Goal: Task Accomplishment & Management: Use online tool/utility

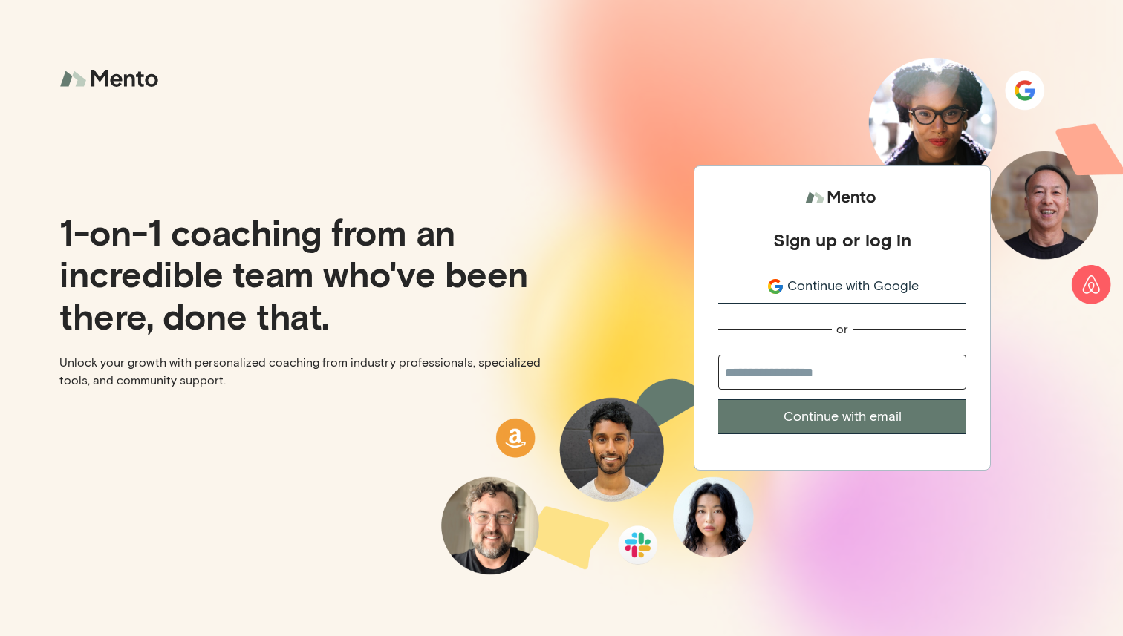
drag, startPoint x: 890, startPoint y: 266, endPoint x: 890, endPoint y: 278, distance: 11.9
click at [890, 267] on div "Sign up or log in Continue with Google or Continue with email" at bounding box center [842, 309] width 248 height 251
click at [890, 278] on span "Continue with Google" at bounding box center [852, 286] width 131 height 20
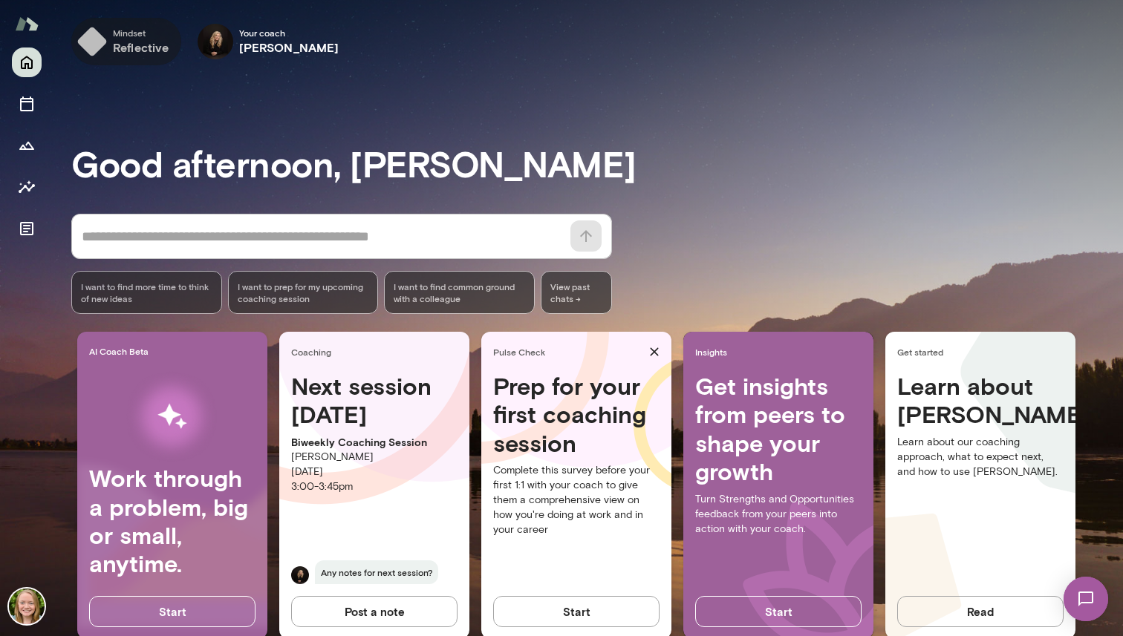
click at [140, 38] on span "Mindset" at bounding box center [141, 33] width 56 height 12
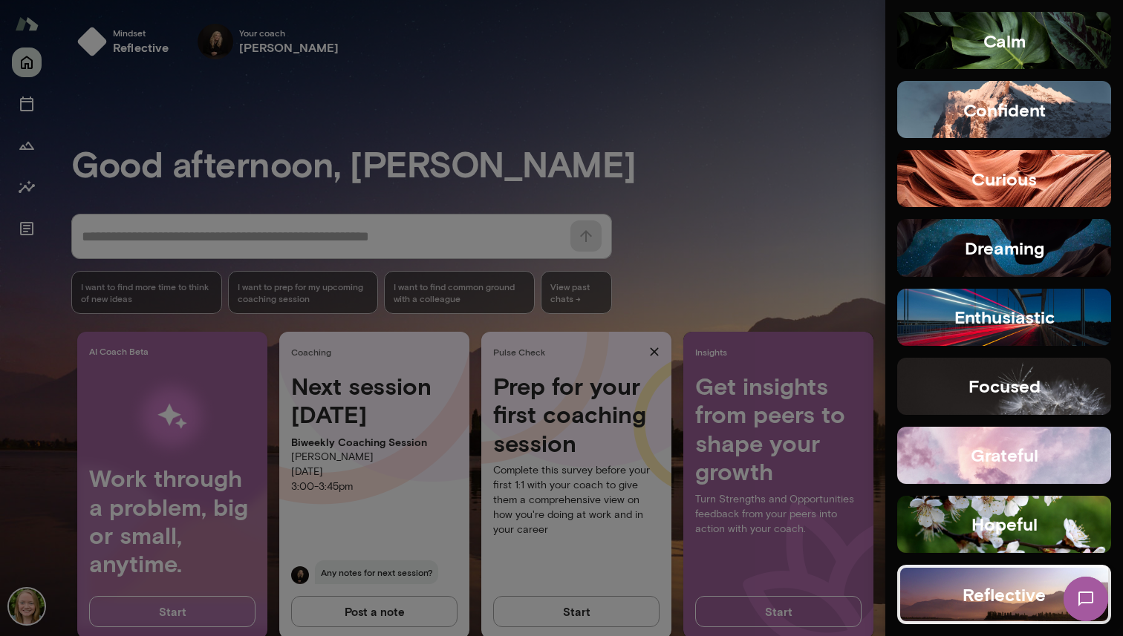
click at [141, 38] on div at bounding box center [561, 318] width 1123 height 636
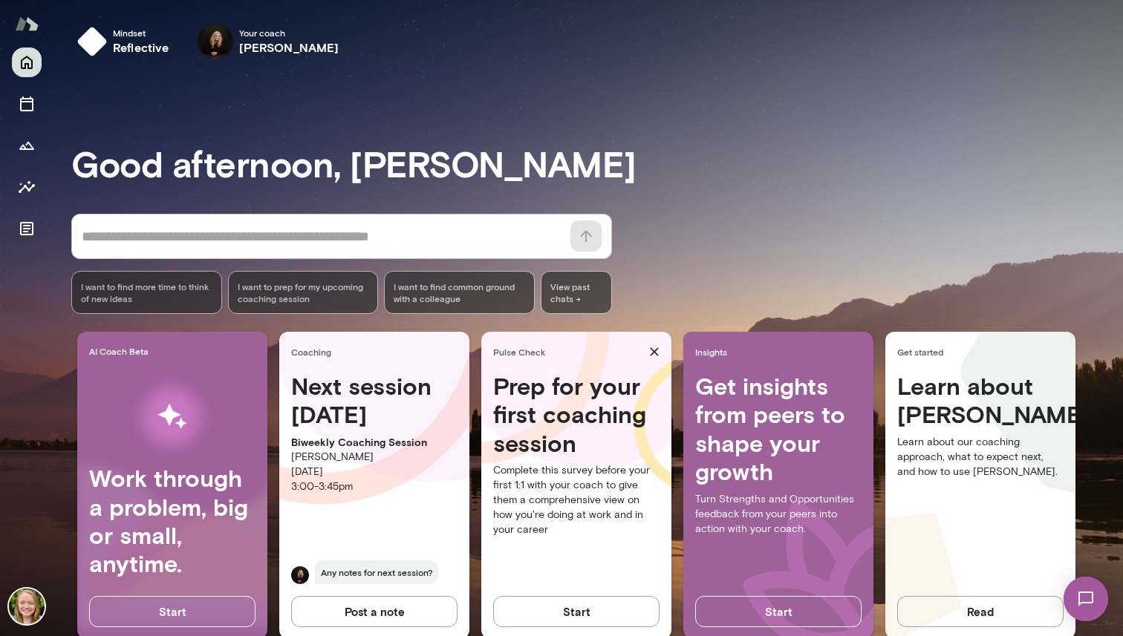
scroll to position [33, 0]
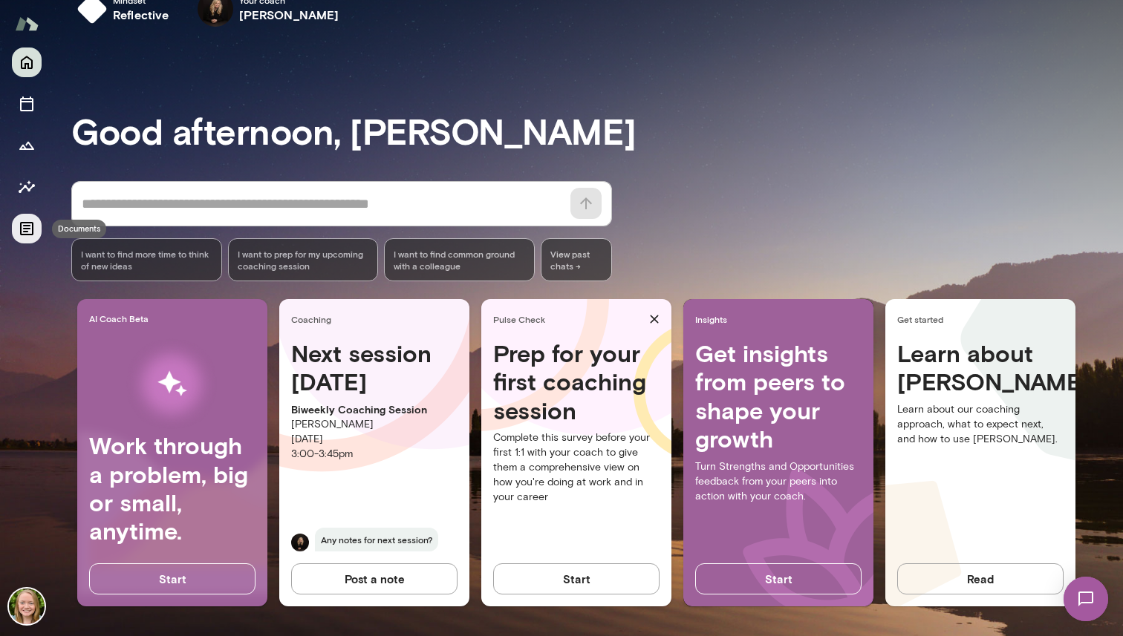
click at [27, 223] on icon "Documents" at bounding box center [26, 228] width 13 height 13
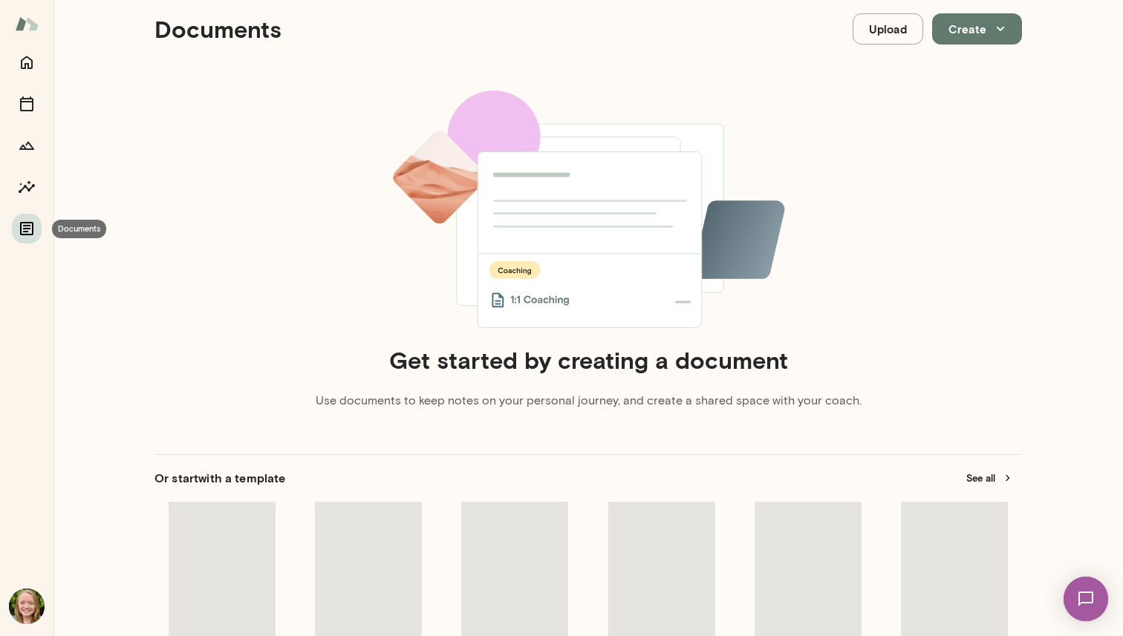
scroll to position [12, 0]
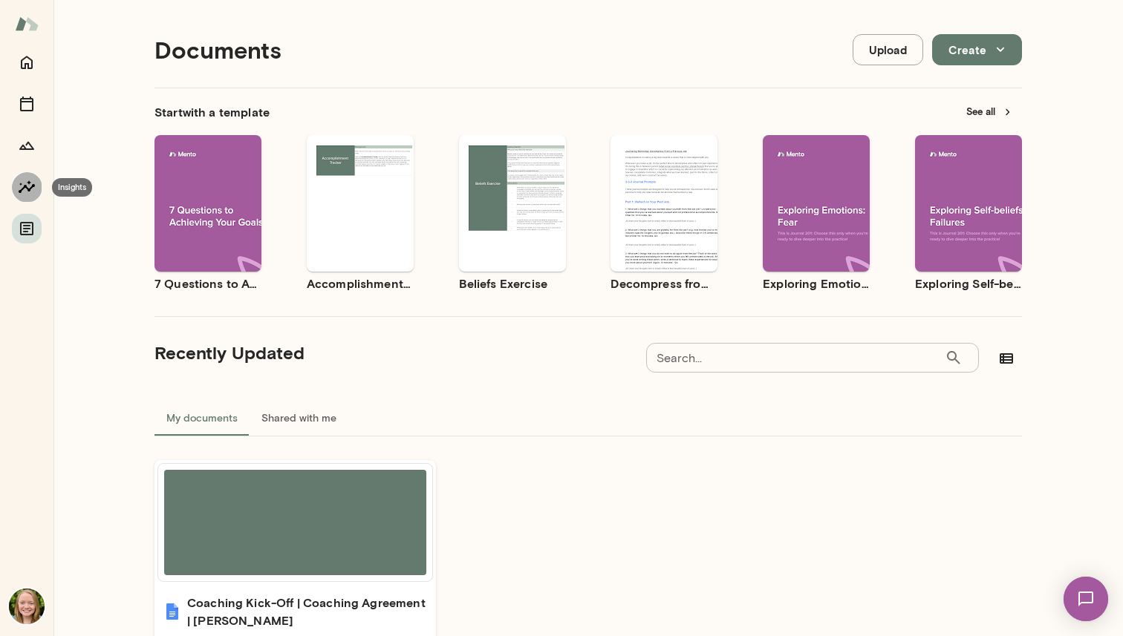
click at [27, 196] on button "Insights" at bounding box center [27, 187] width 30 height 30
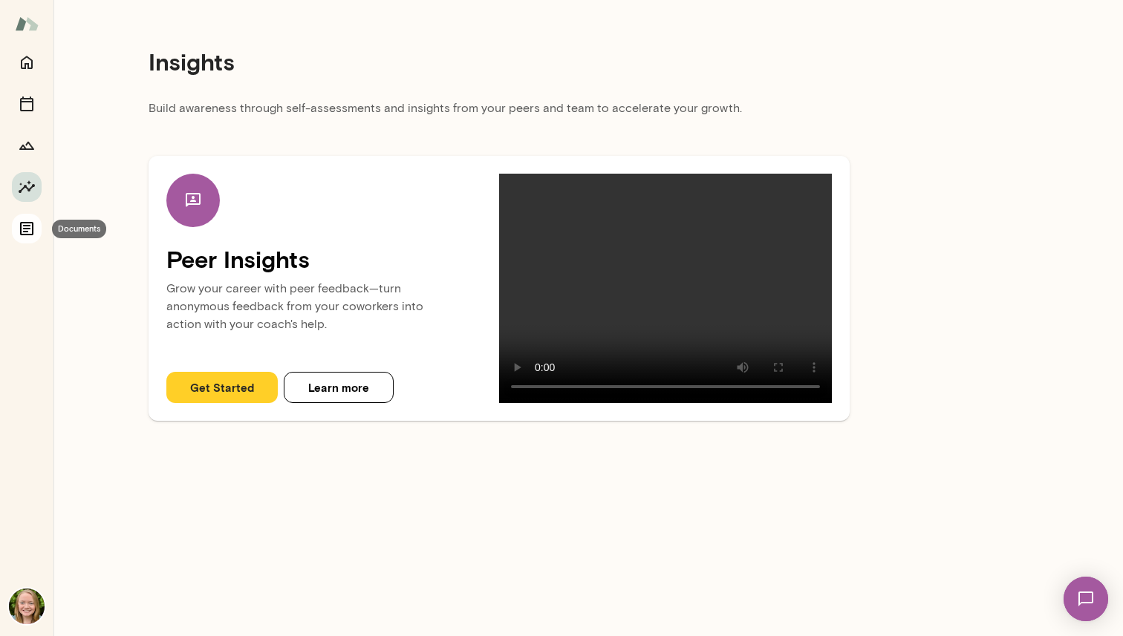
click at [36, 223] on button "Documents" at bounding box center [27, 229] width 30 height 30
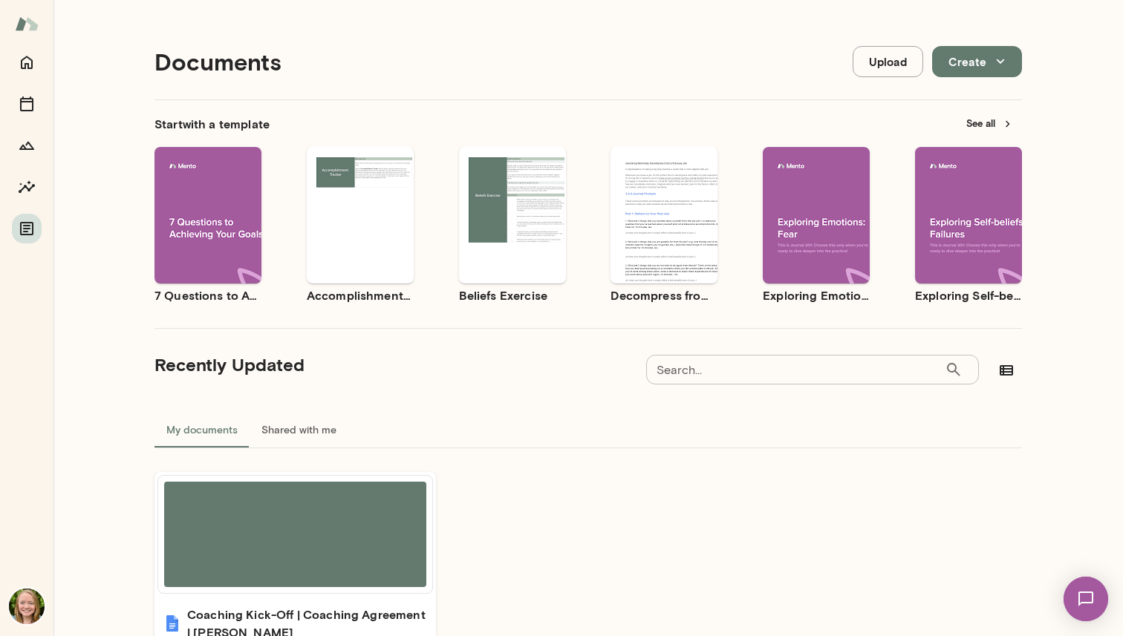
click at [659, 253] on div "Use template Preview" at bounding box center [663, 215] width 107 height 137
click at [384, 241] on div "Use template Preview" at bounding box center [360, 215] width 107 height 137
click at [36, 191] on button "Insights" at bounding box center [27, 187] width 30 height 30
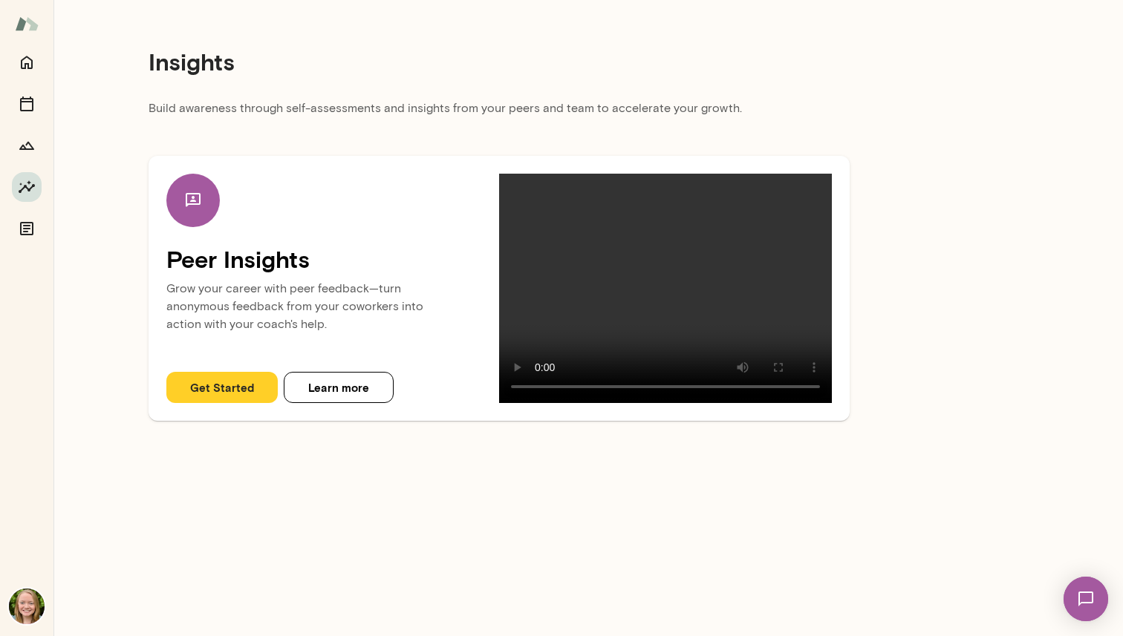
click at [323, 391] on button "Learn more" at bounding box center [339, 387] width 110 height 31
click at [206, 389] on button "Get Started" at bounding box center [221, 387] width 111 height 31
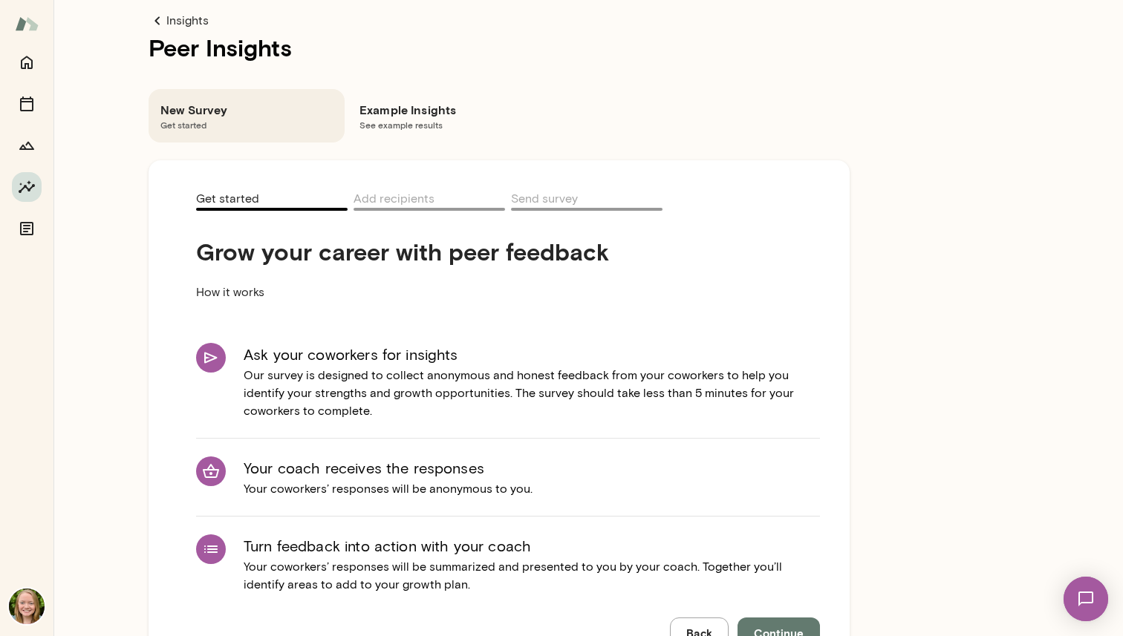
click at [408, 120] on span "See example results" at bounding box center [445, 125] width 172 height 12
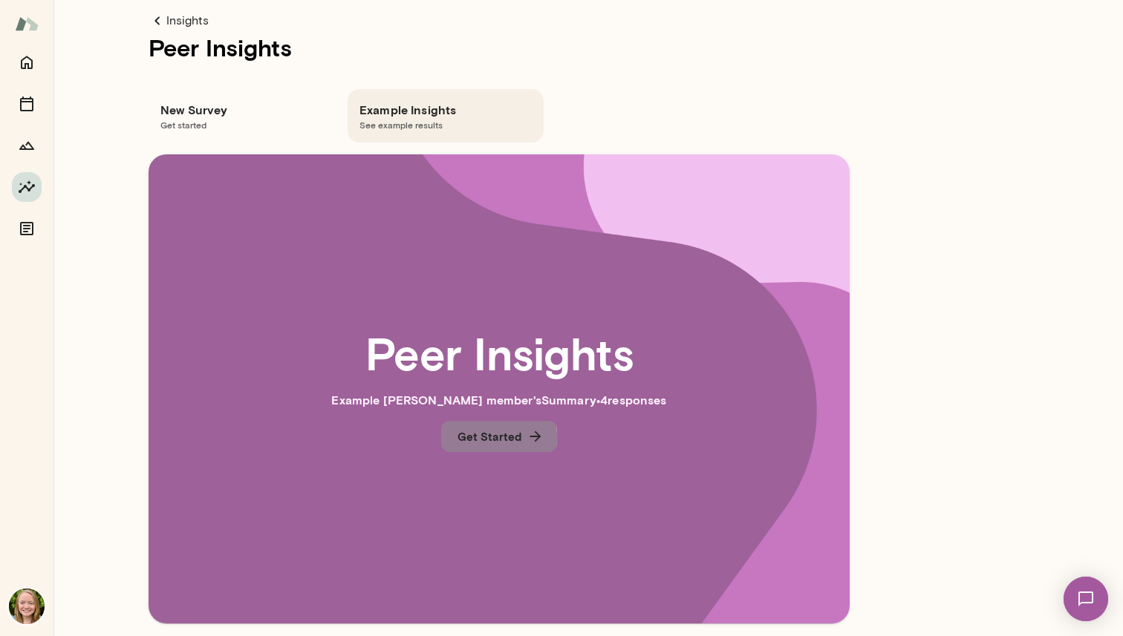
click at [488, 437] on button "Get Started" at bounding box center [499, 436] width 116 height 31
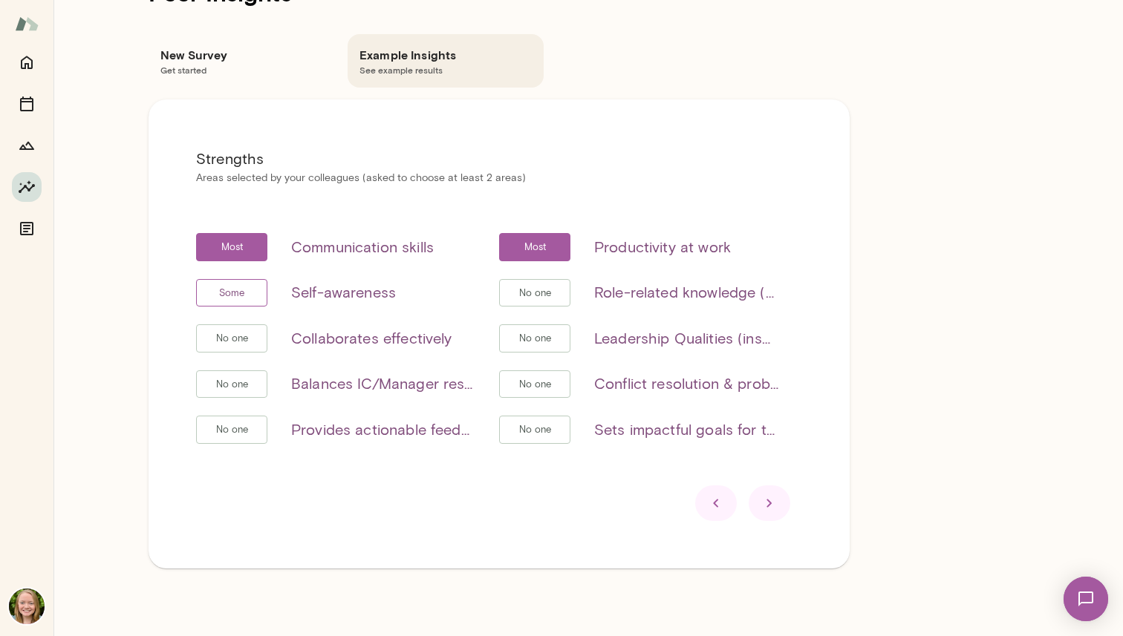
scroll to position [59, 0]
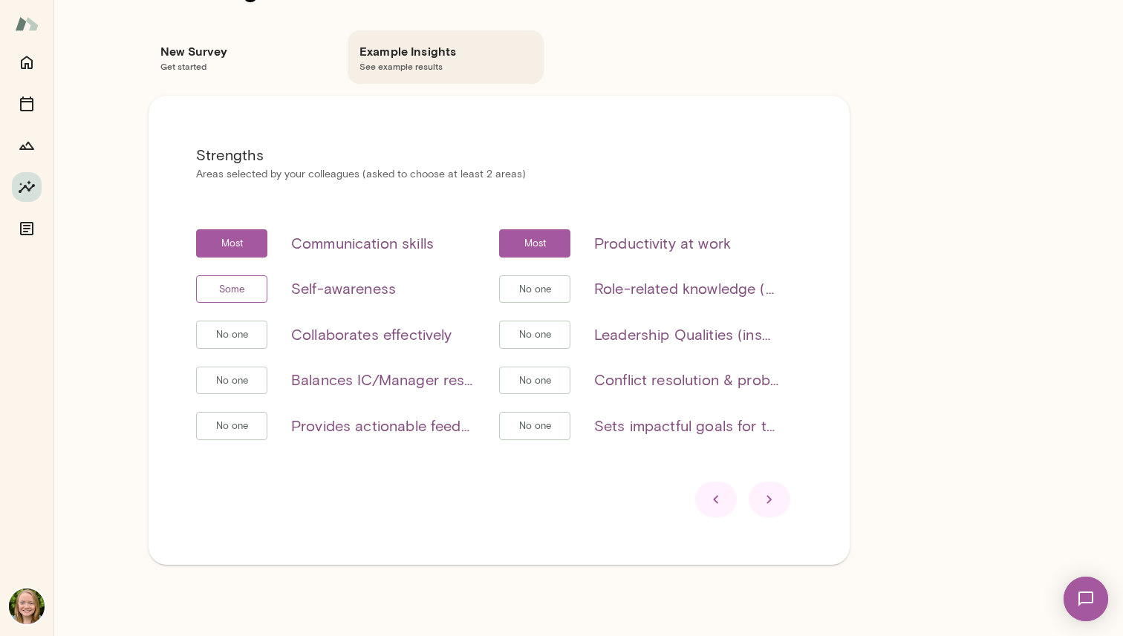
click at [758, 497] on div at bounding box center [770, 500] width 42 height 36
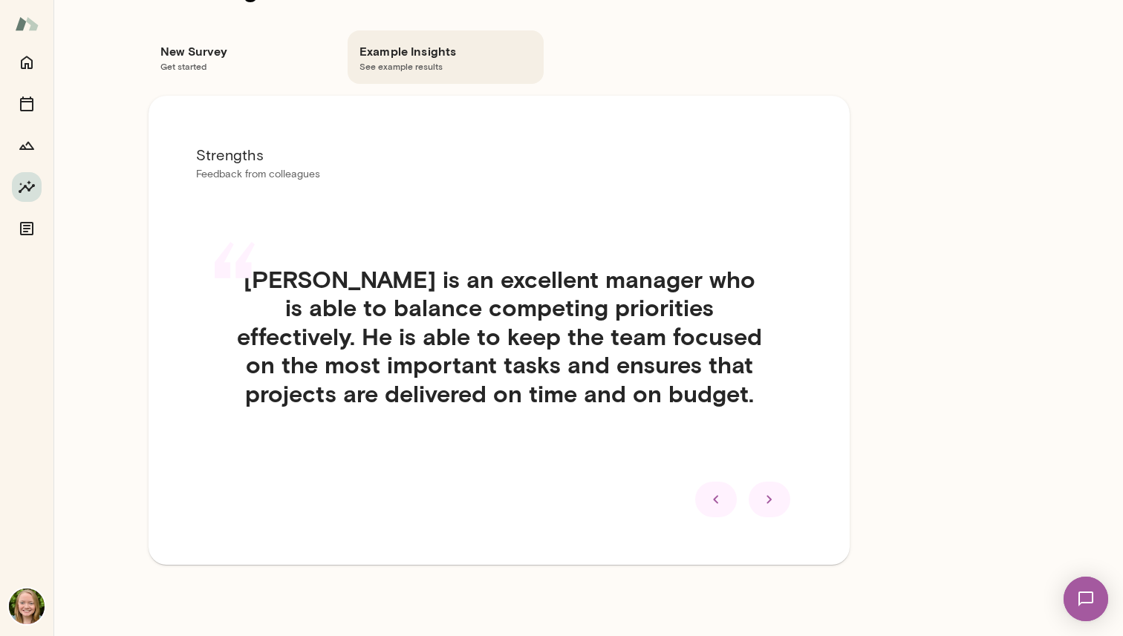
click at [761, 491] on icon at bounding box center [769, 500] width 18 height 18
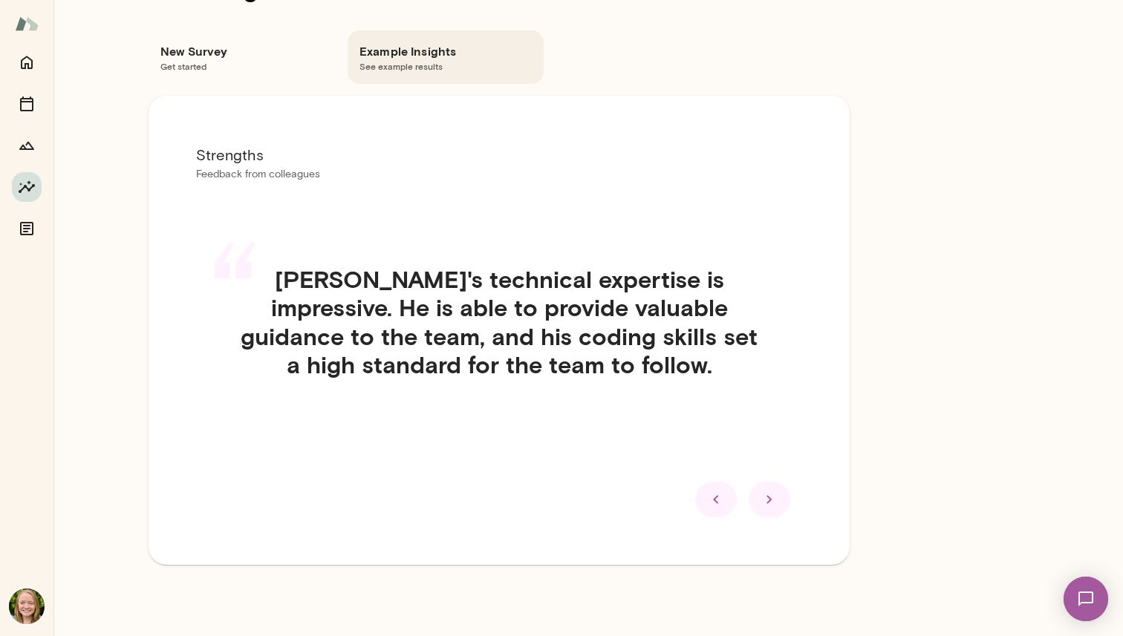
click at [761, 491] on icon at bounding box center [769, 500] width 18 height 18
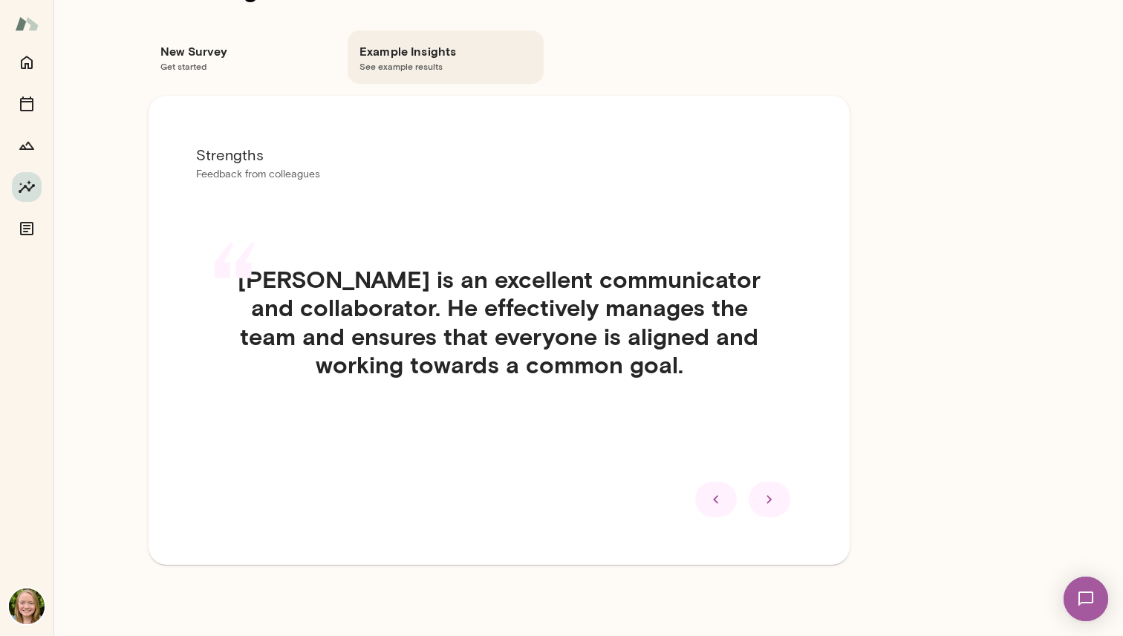
click at [761, 491] on icon at bounding box center [769, 500] width 18 height 18
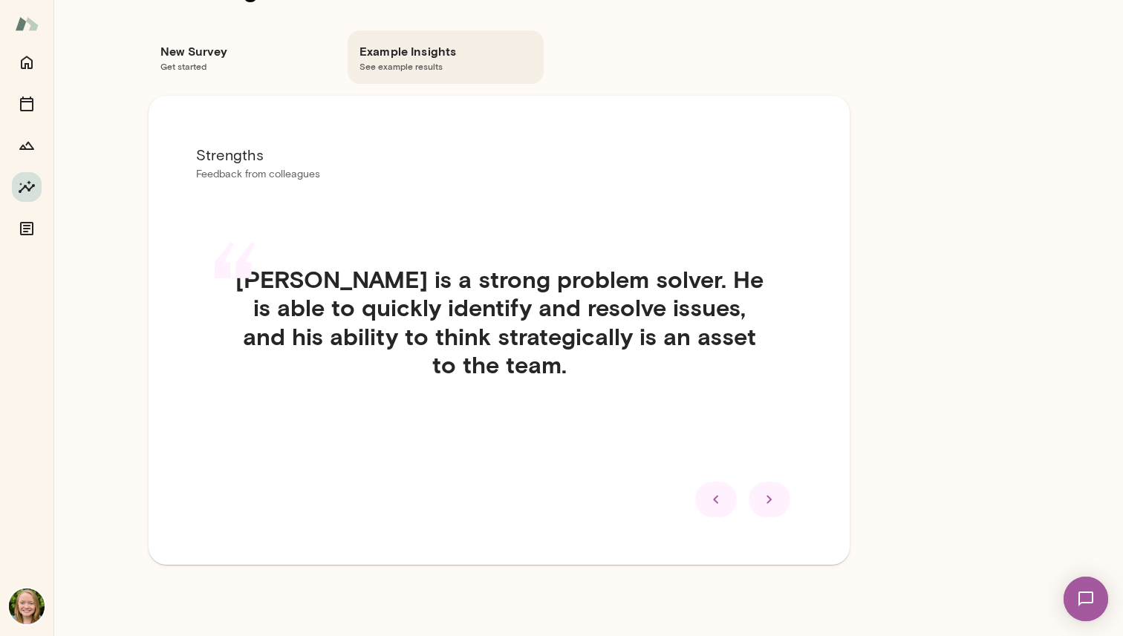
click at [761, 491] on icon at bounding box center [769, 500] width 18 height 18
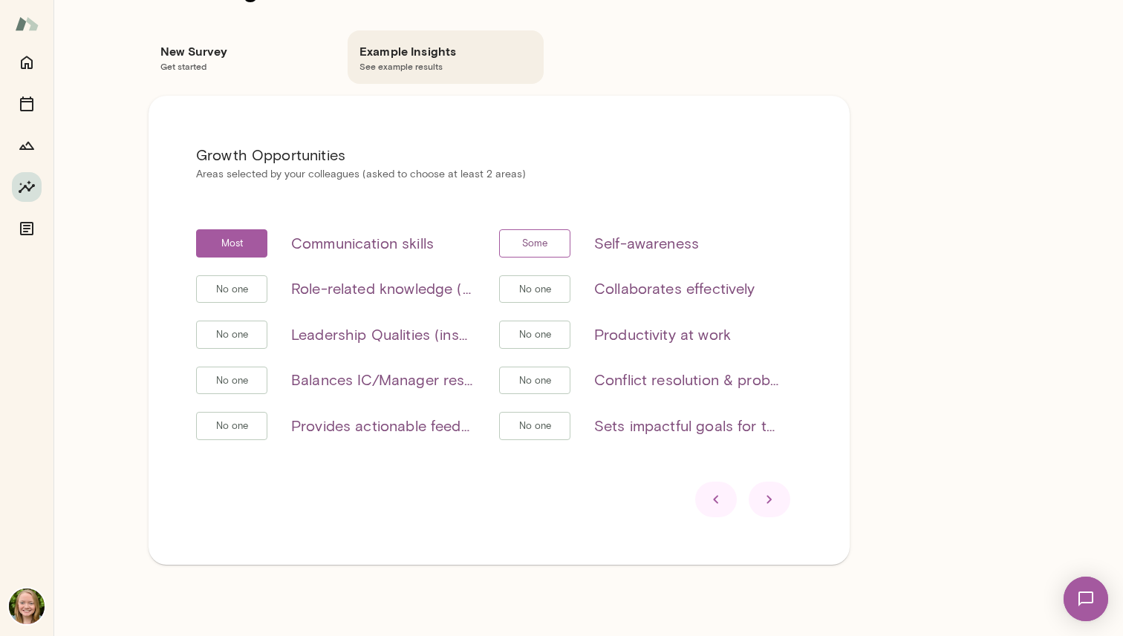
click at [761, 491] on icon at bounding box center [769, 500] width 18 height 18
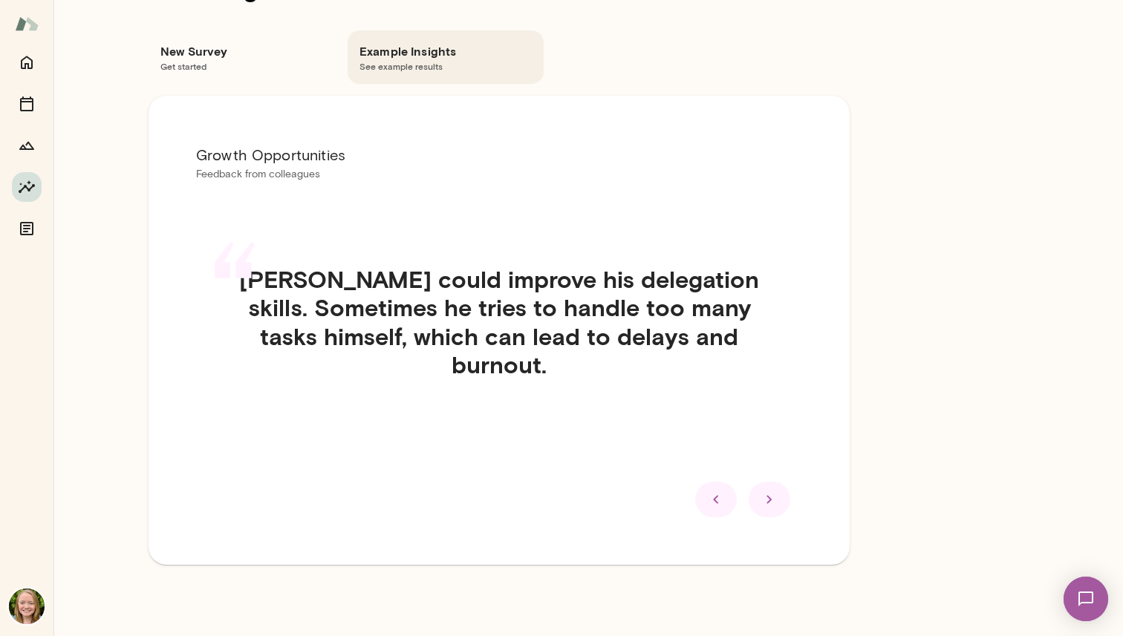
click at [761, 491] on icon at bounding box center [769, 500] width 18 height 18
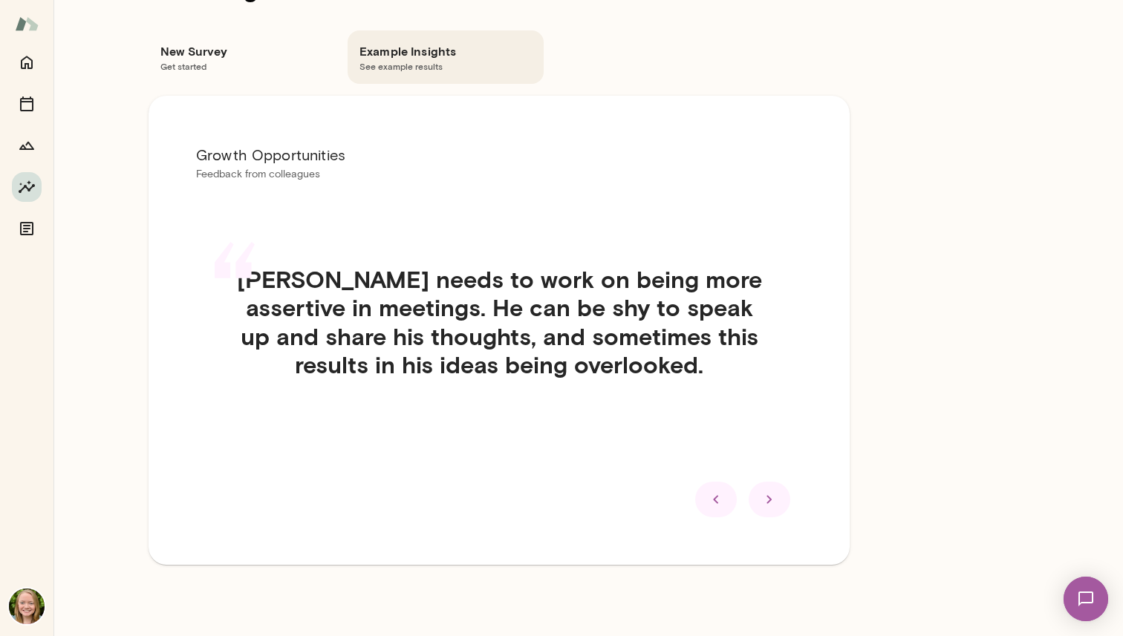
click at [761, 491] on icon at bounding box center [769, 500] width 18 height 18
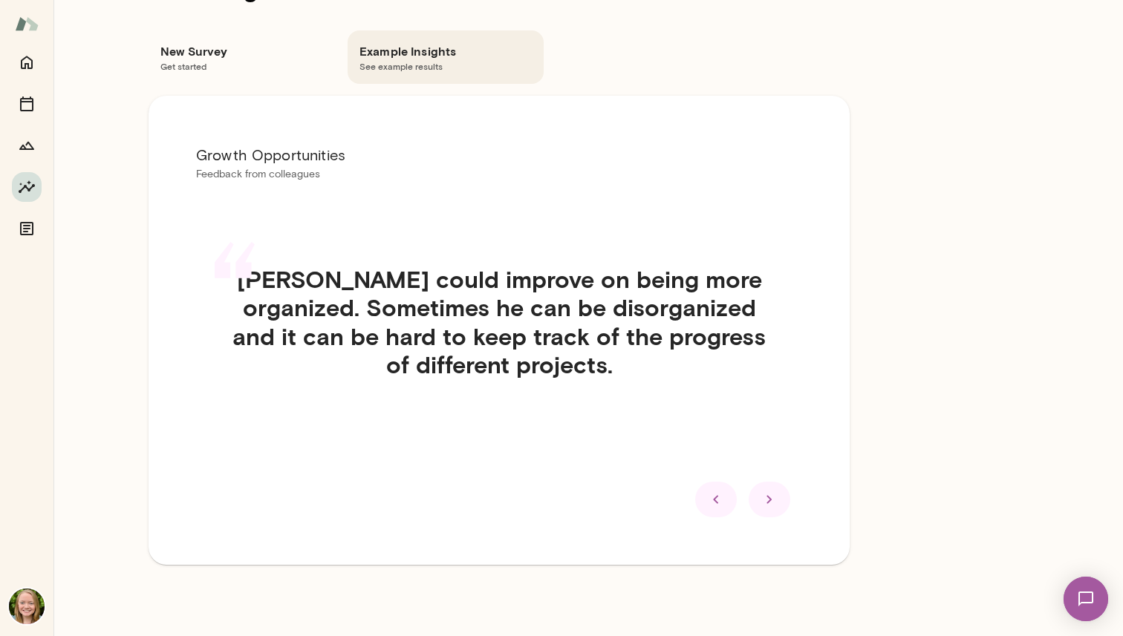
click at [761, 491] on icon at bounding box center [769, 500] width 18 height 18
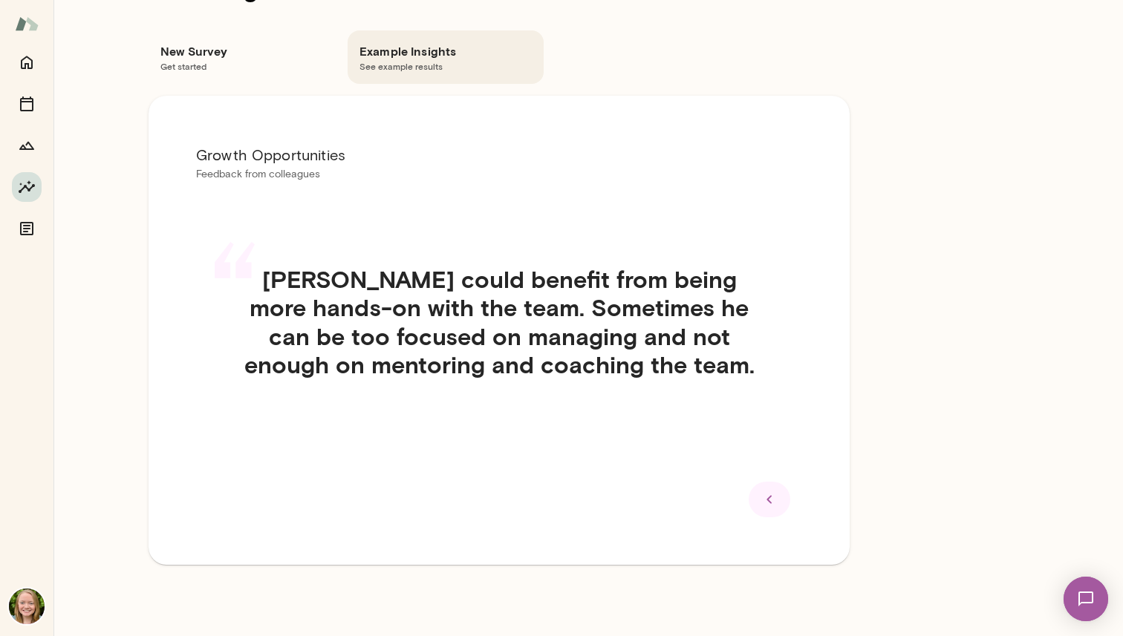
click at [761, 491] on icon at bounding box center [769, 500] width 18 height 18
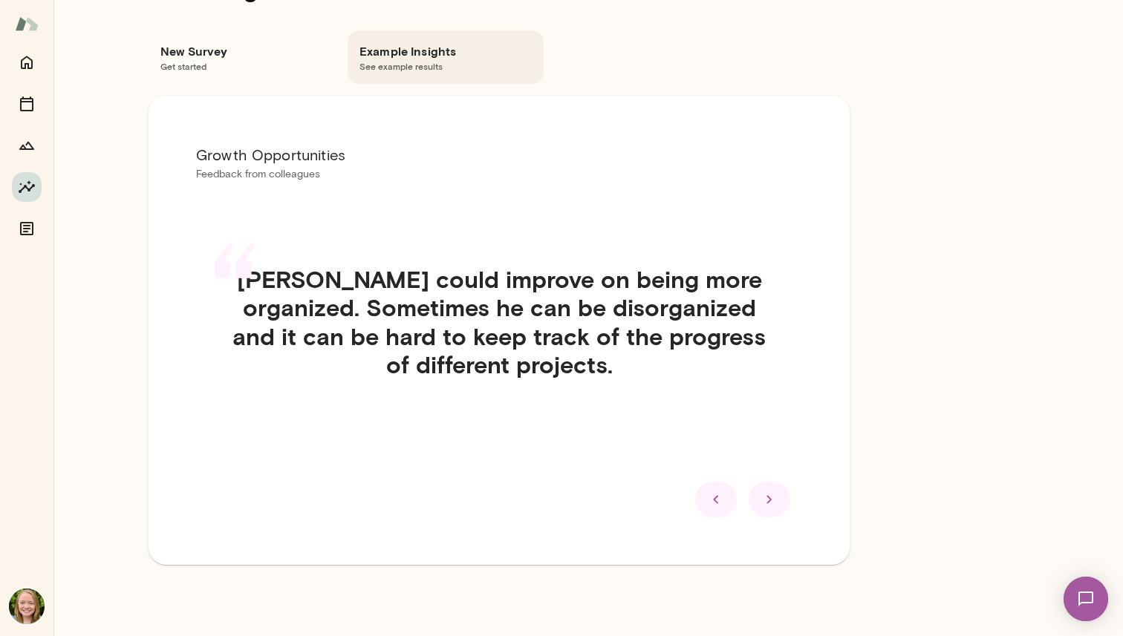
click at [761, 491] on icon at bounding box center [769, 500] width 18 height 18
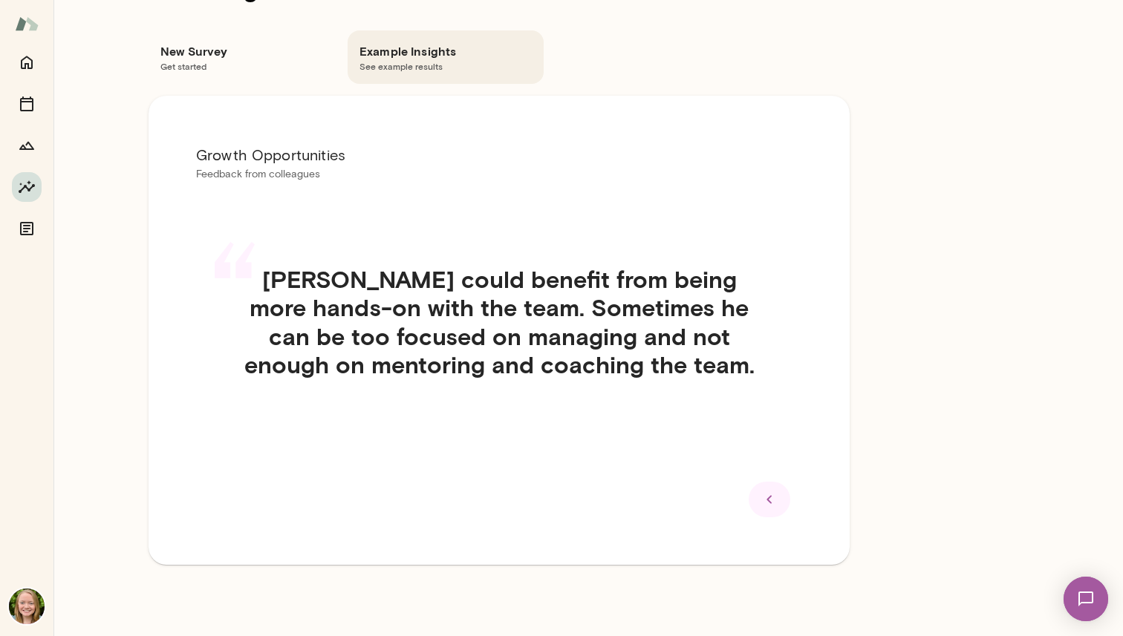
click at [761, 491] on icon at bounding box center [769, 500] width 18 height 18
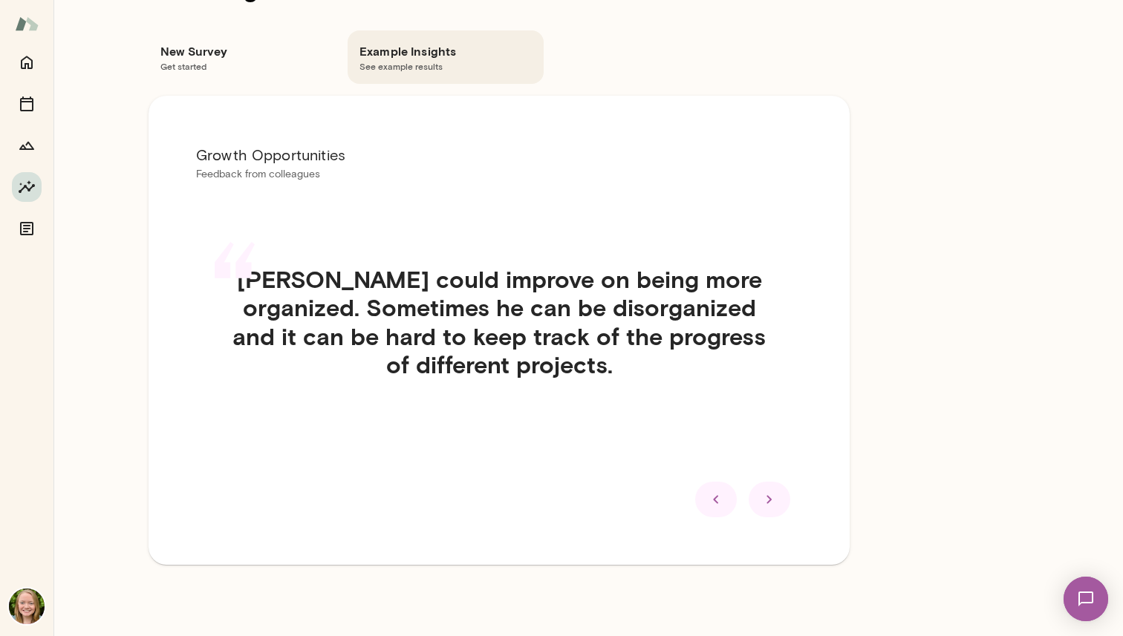
click at [761, 491] on icon at bounding box center [769, 500] width 18 height 18
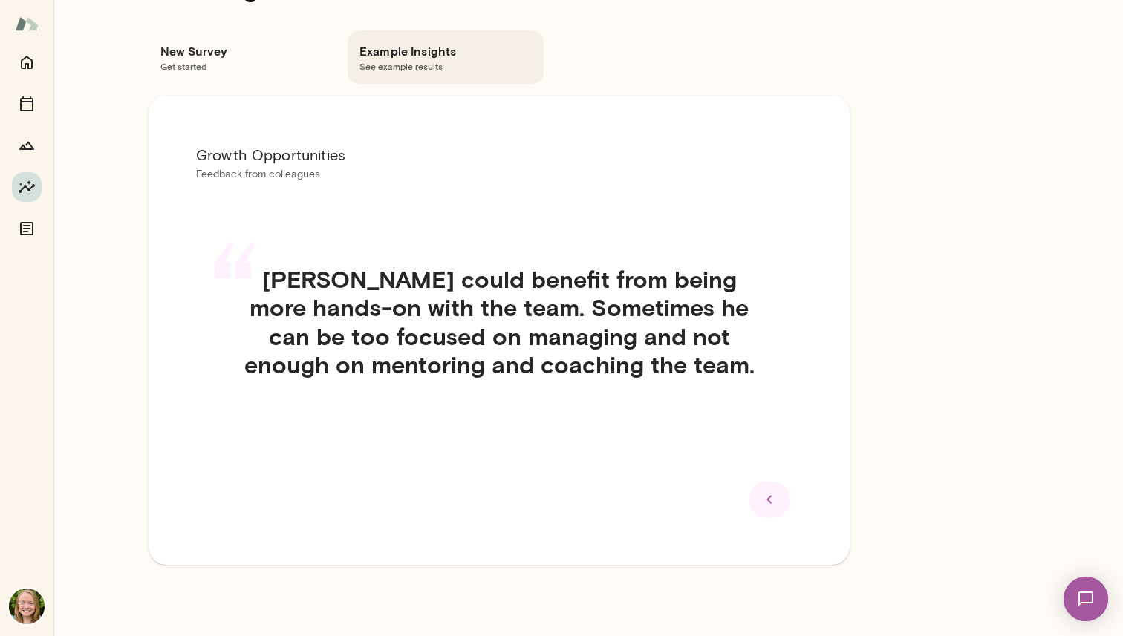
click at [761, 491] on icon at bounding box center [769, 500] width 18 height 18
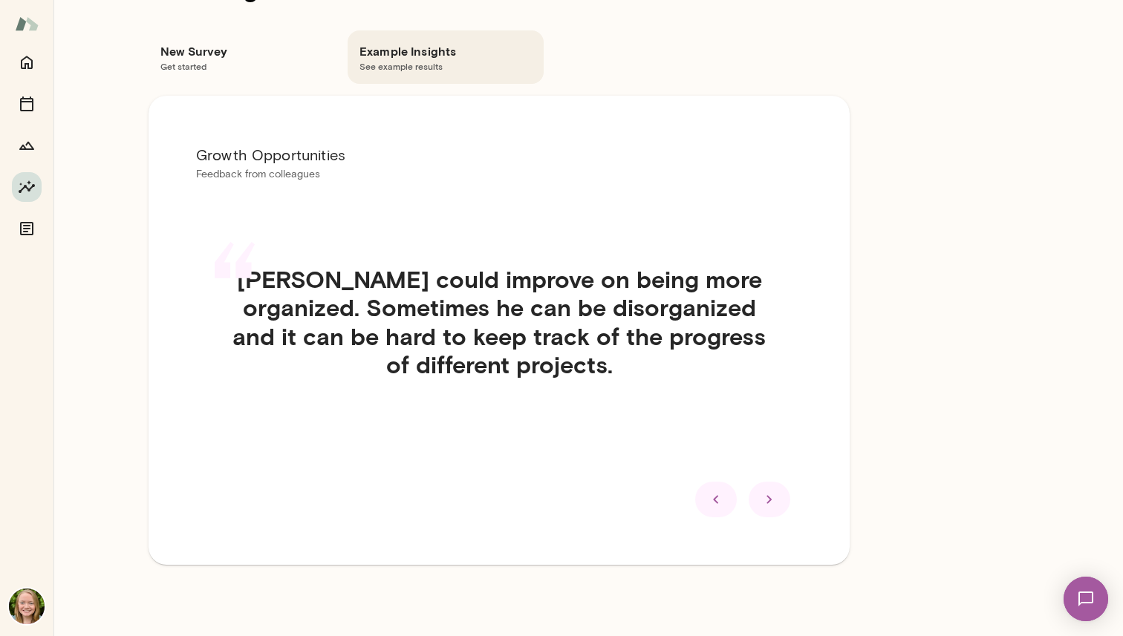
click at [761, 491] on icon at bounding box center [769, 500] width 18 height 18
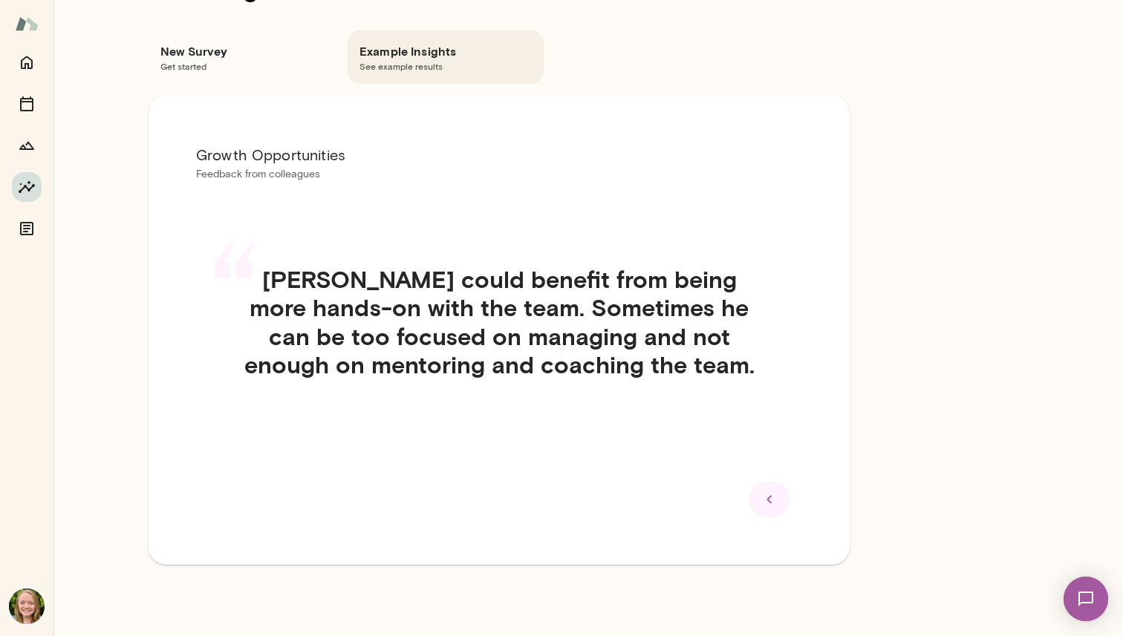
click at [761, 491] on icon at bounding box center [769, 500] width 18 height 18
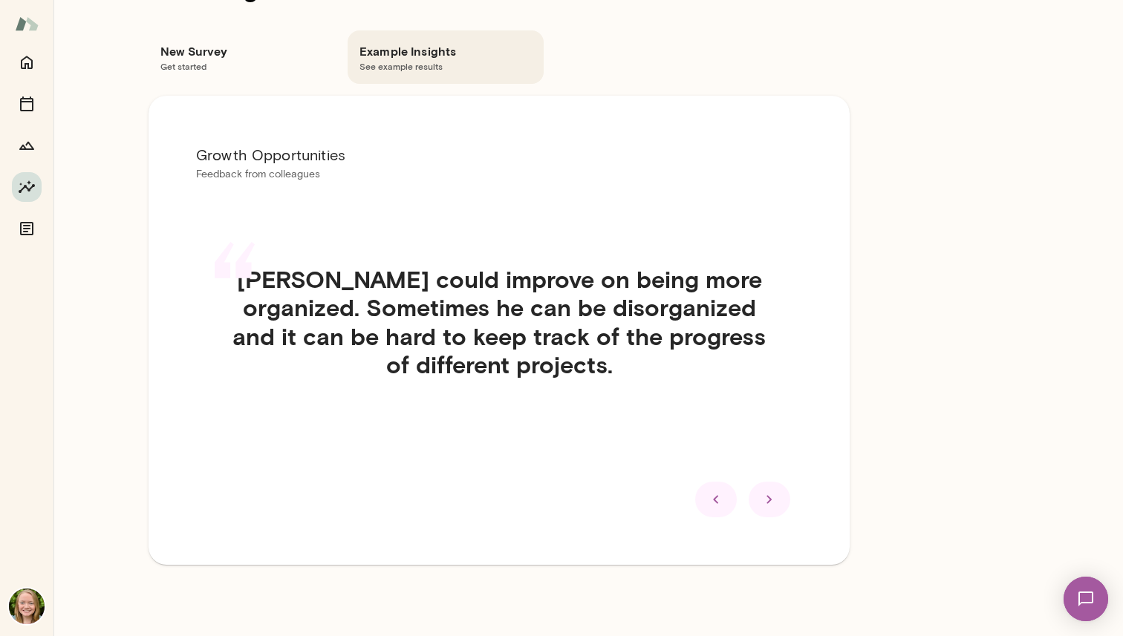
click at [761, 491] on icon at bounding box center [769, 500] width 18 height 18
click at [725, 491] on icon at bounding box center [716, 500] width 18 height 18
click at [761, 491] on icon at bounding box center [769, 500] width 18 height 18
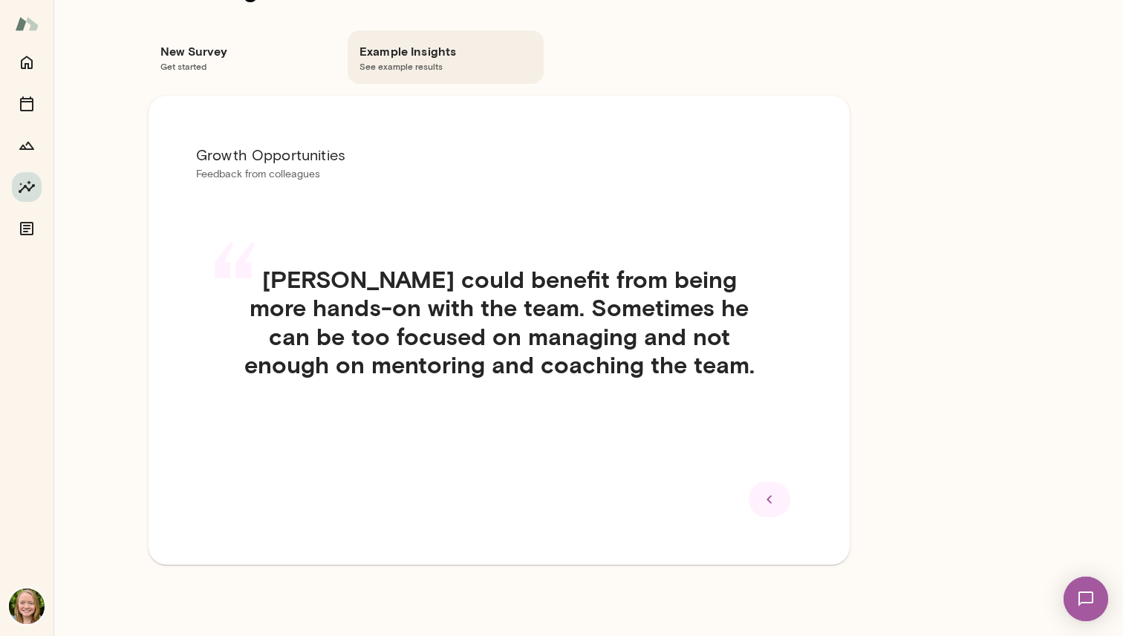
click at [761, 491] on icon at bounding box center [769, 500] width 18 height 18
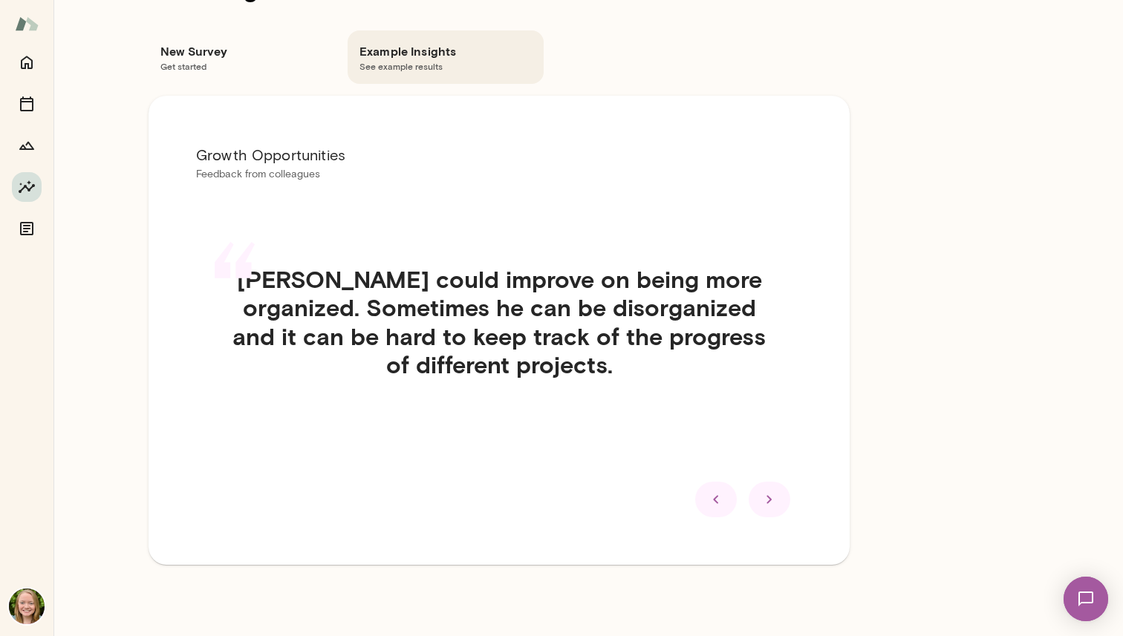
click at [761, 491] on icon at bounding box center [769, 500] width 18 height 18
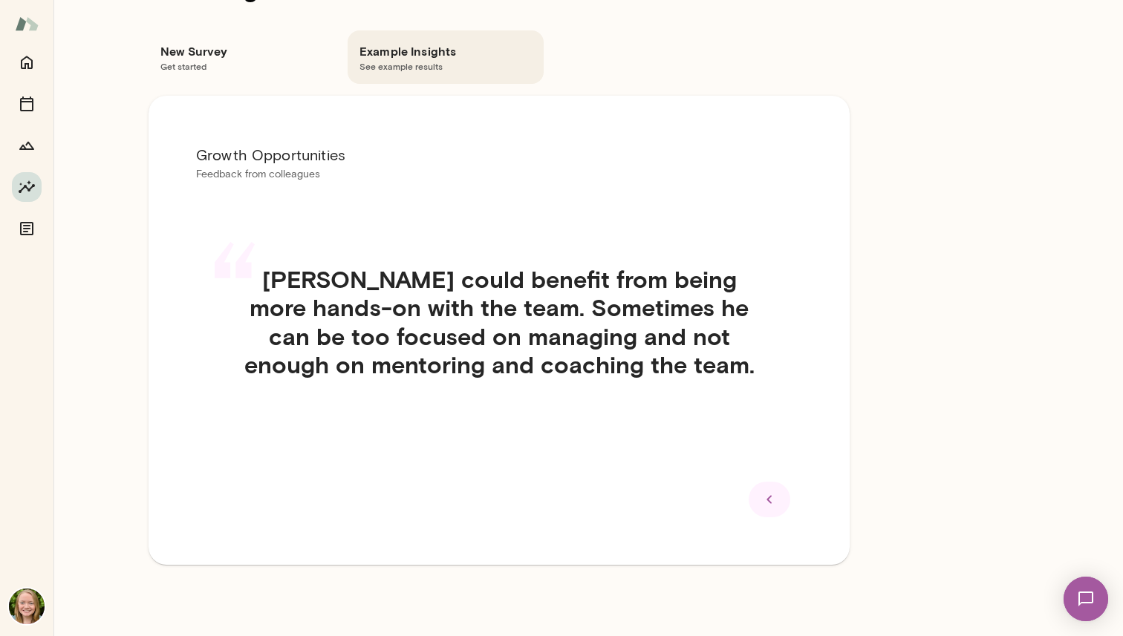
click at [761, 491] on icon at bounding box center [769, 500] width 18 height 18
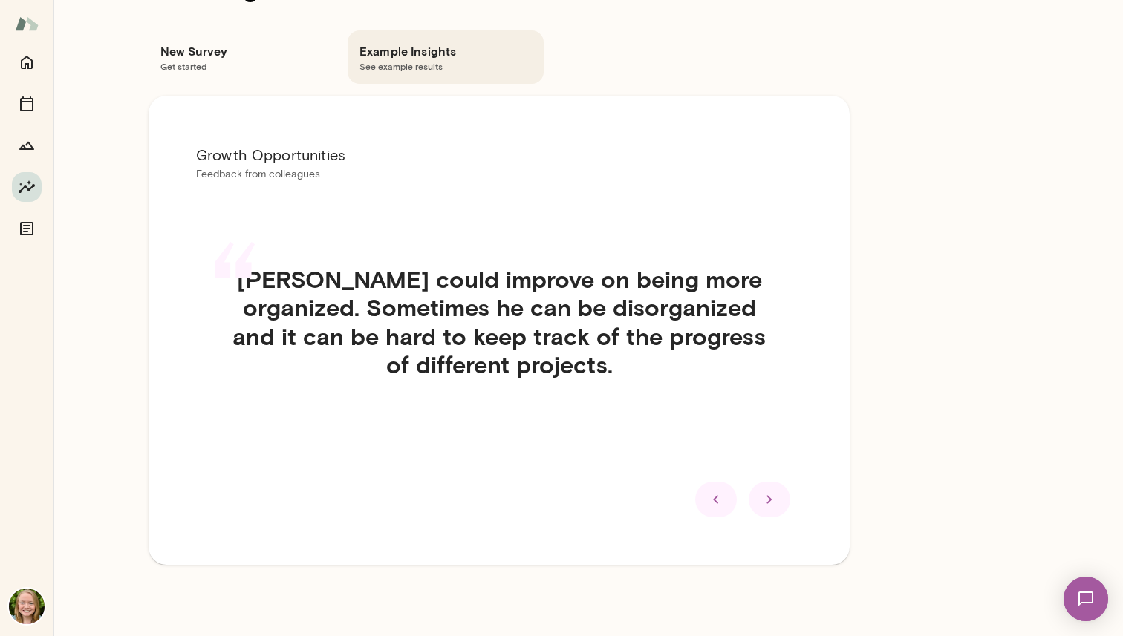
click at [761, 491] on icon at bounding box center [769, 500] width 18 height 18
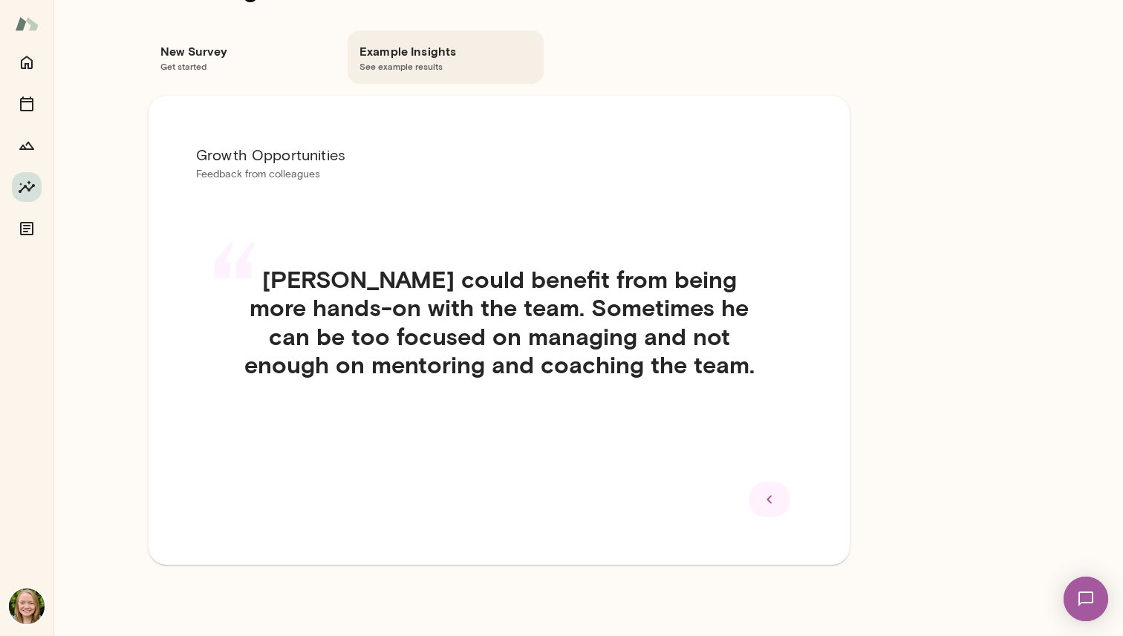
click at [761, 491] on icon at bounding box center [769, 500] width 18 height 18
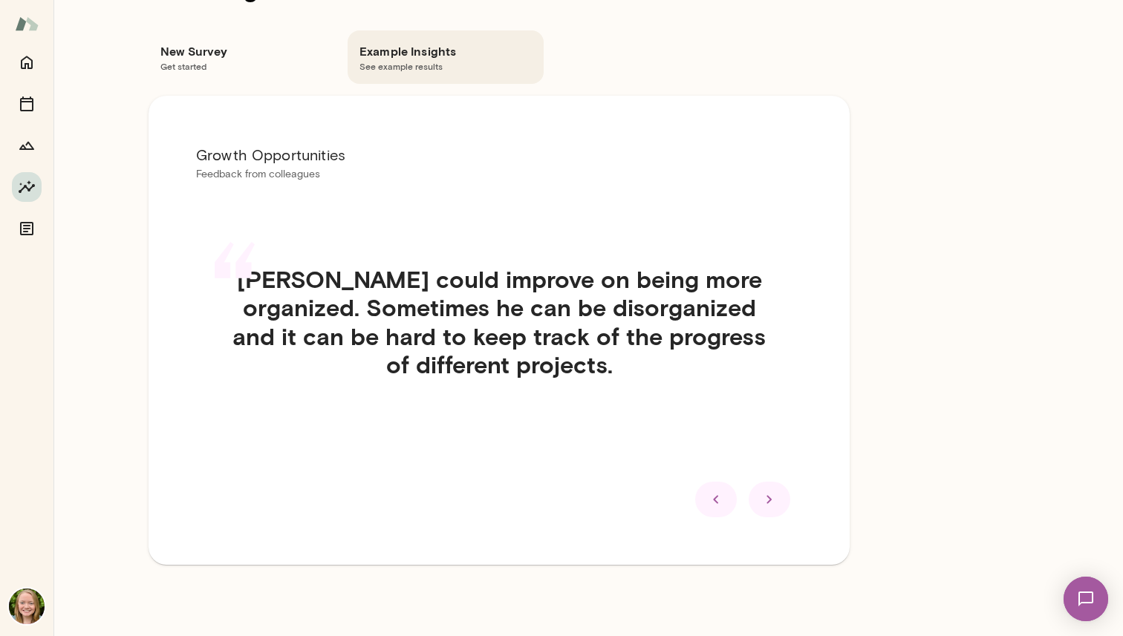
click at [761, 491] on icon at bounding box center [769, 500] width 18 height 18
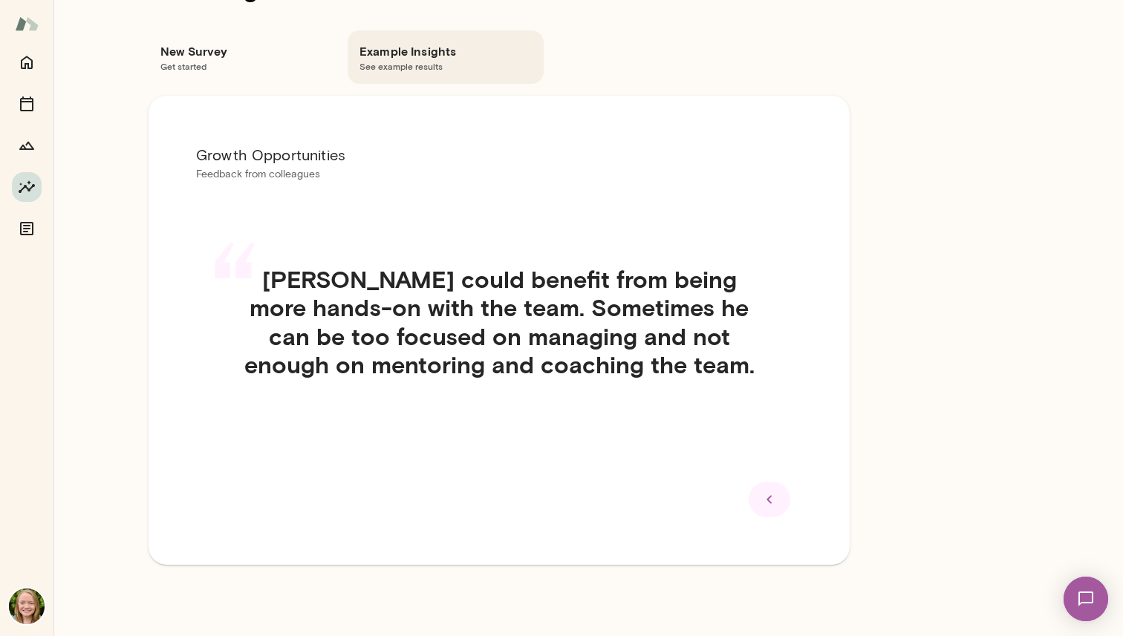
click at [761, 491] on icon at bounding box center [769, 500] width 18 height 18
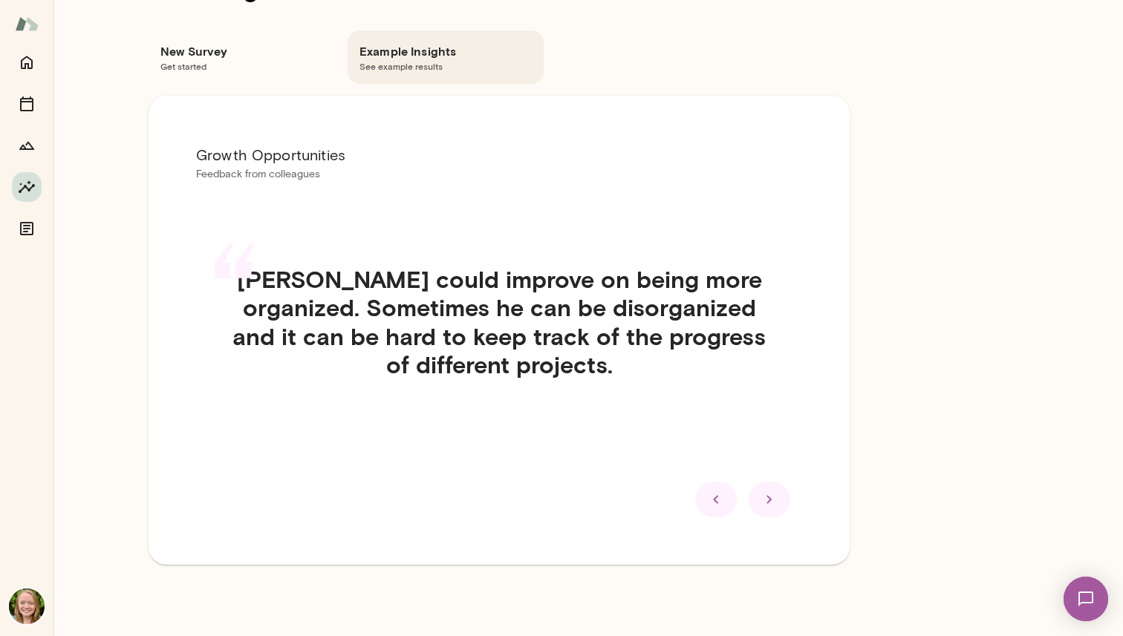
click at [763, 497] on icon at bounding box center [769, 500] width 18 height 18
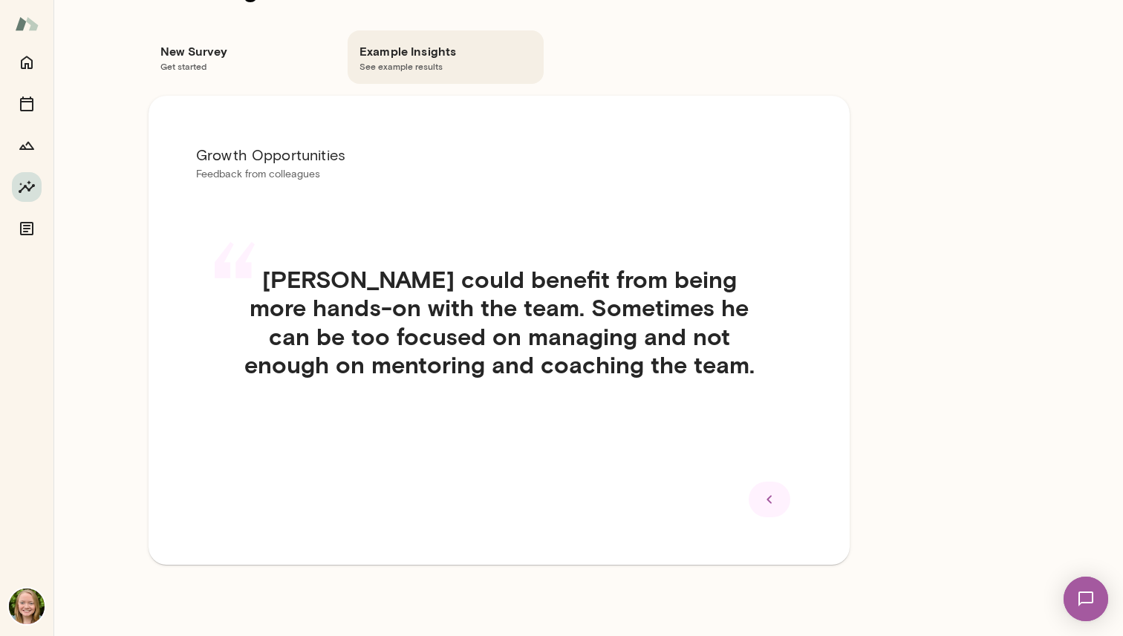
click at [763, 497] on icon at bounding box center [769, 500] width 18 height 18
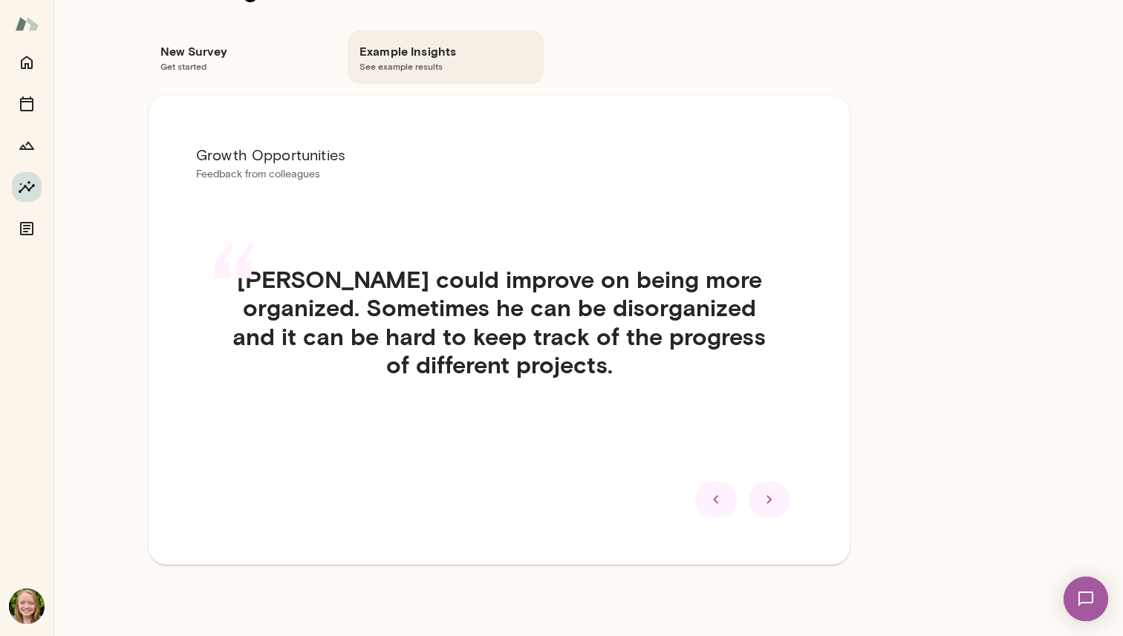
click at [763, 497] on icon at bounding box center [769, 500] width 18 height 18
click at [725, 497] on icon at bounding box center [716, 500] width 18 height 18
click at [763, 497] on icon at bounding box center [769, 500] width 18 height 18
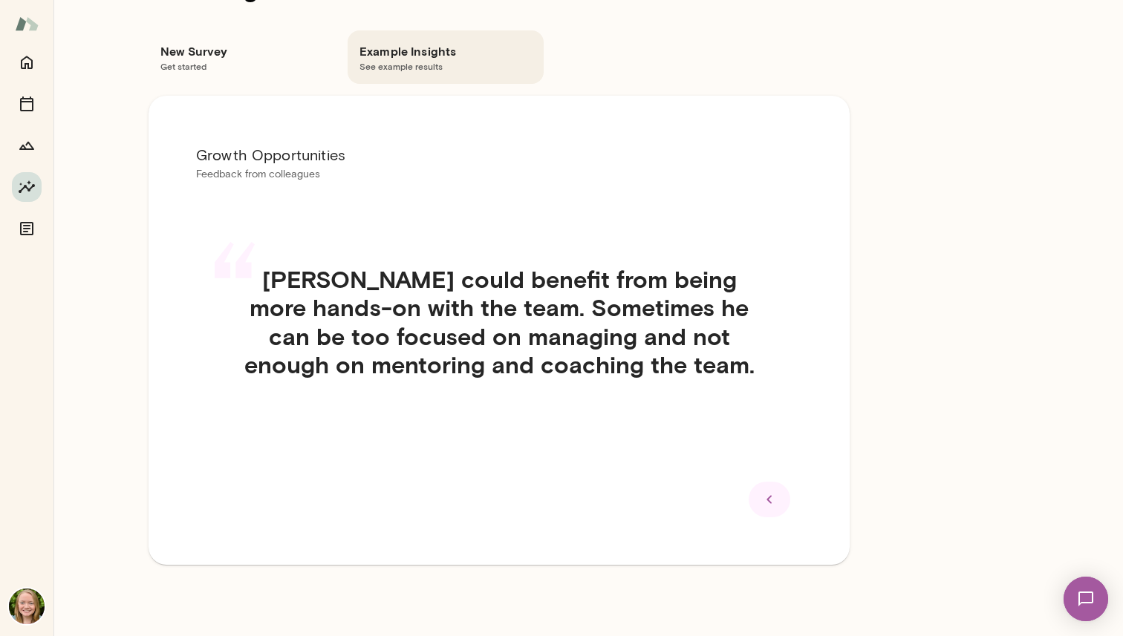
click at [763, 497] on icon at bounding box center [769, 500] width 18 height 18
click at [764, 498] on icon at bounding box center [769, 500] width 18 height 18
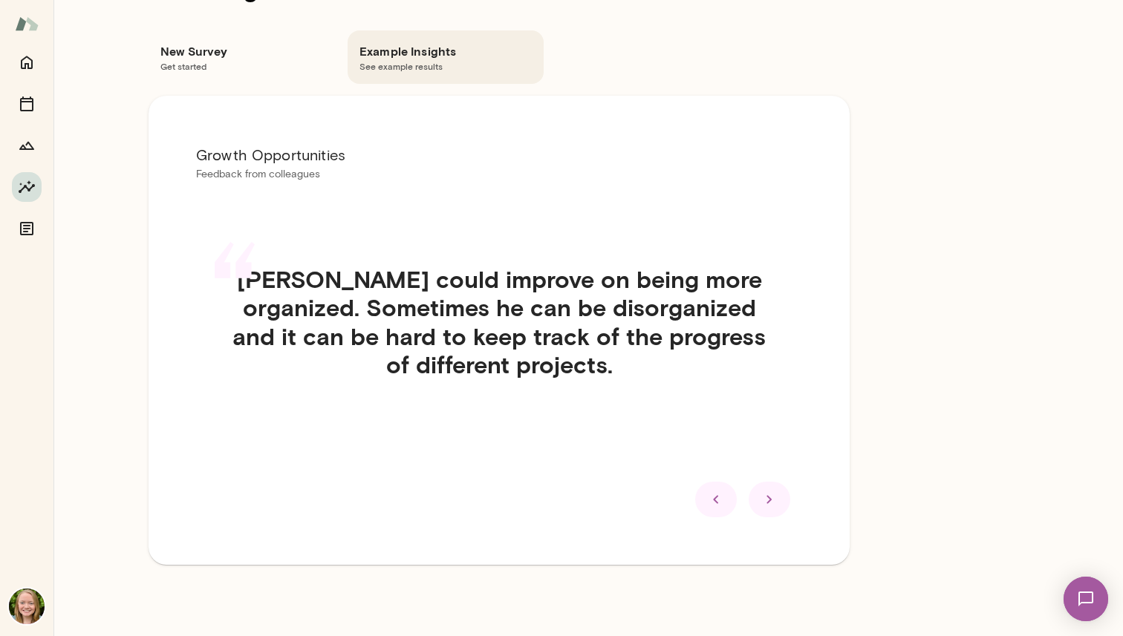
click at [216, 52] on h6 "New Survey" at bounding box center [246, 51] width 172 height 18
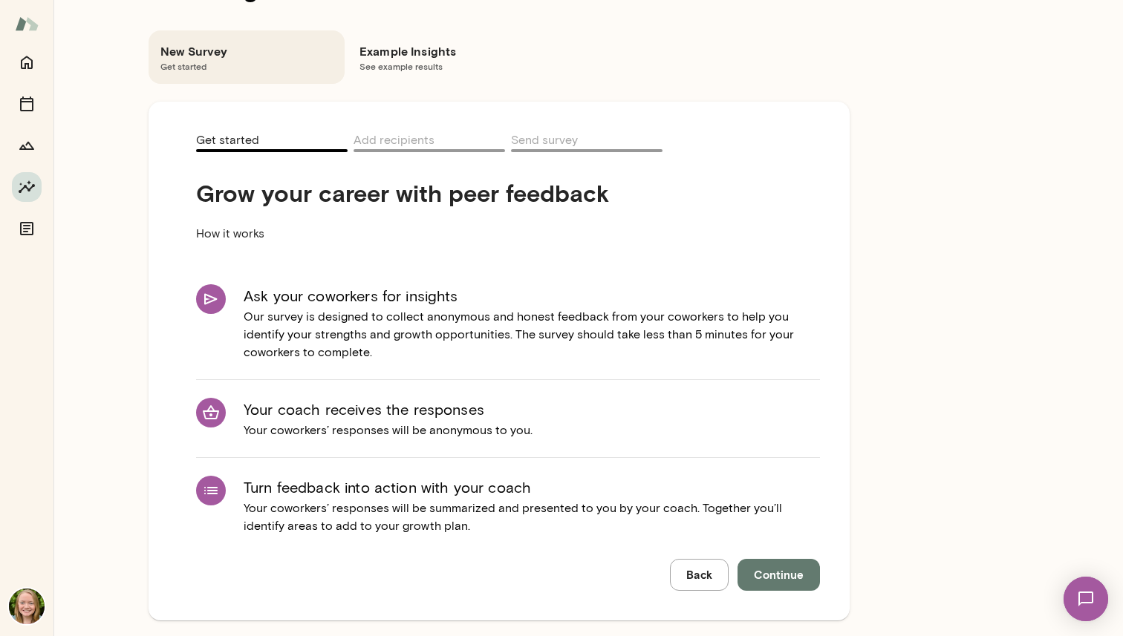
click at [880, 553] on div "Insights Peer Insights New Survey Get started Example Insights See example resu…" at bounding box center [498, 295] width 891 height 709
click at [796, 575] on span "Continue" at bounding box center [779, 574] width 50 height 19
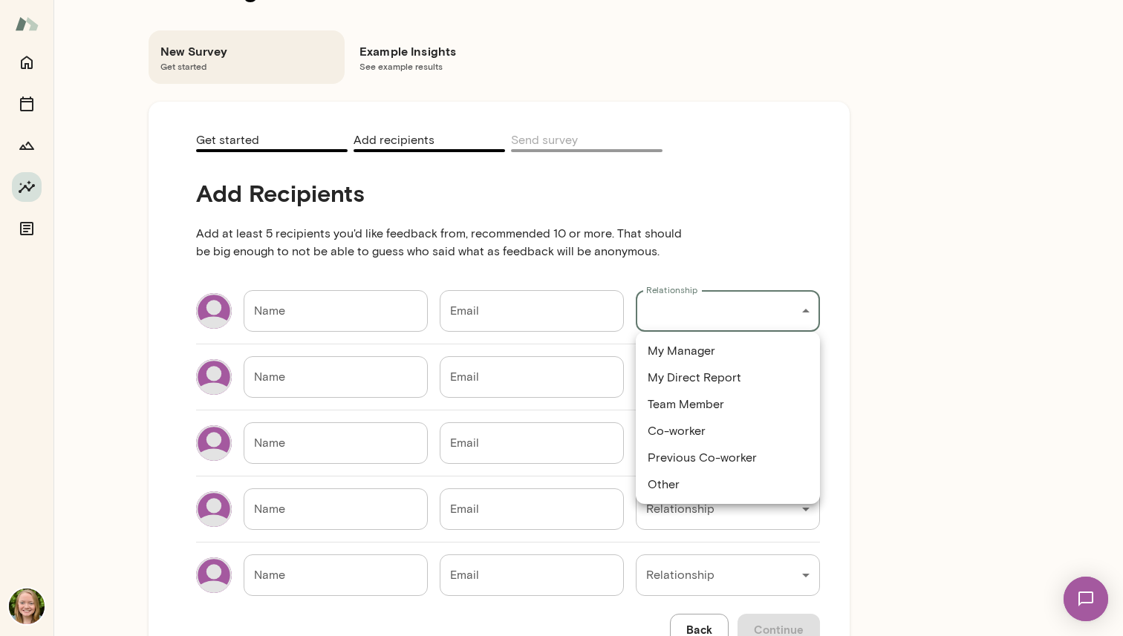
click at [755, 0] on div "Insights Peer Insights New Survey Get started Example Insights See example resu…" at bounding box center [561, 0] width 1123 height 0
